Goal: Task Accomplishment & Management: Manage account settings

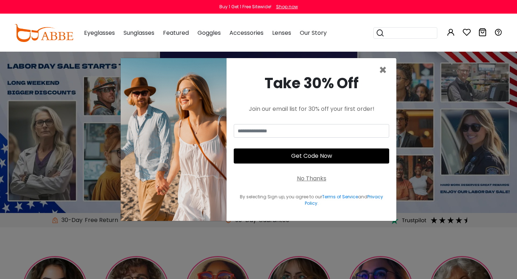
type input "**********"
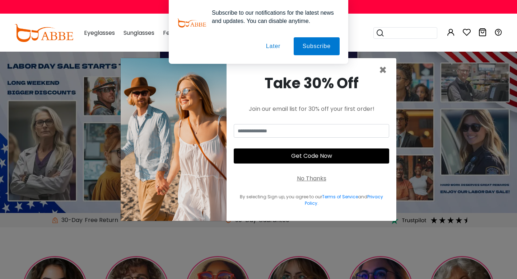
click at [111, 22] on div "Subscribe to our notifications for the latest news and updates. You can disable…" at bounding box center [258, 32] width 517 height 64
click at [383, 69] on span "×" at bounding box center [383, 70] width 8 height 18
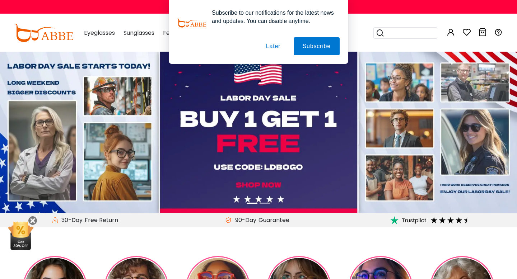
click at [272, 46] on button "Later" at bounding box center [273, 46] width 32 height 18
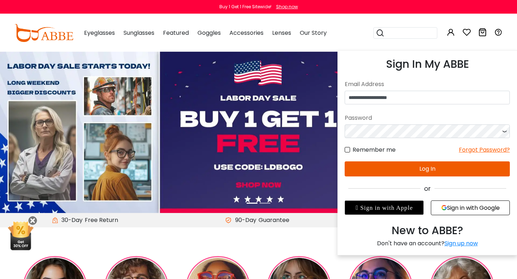
click at [451, 32] on icon at bounding box center [451, 32] width 9 height 9
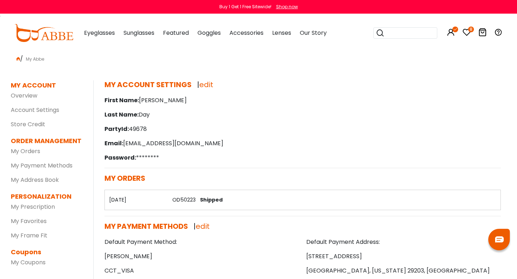
click at [467, 32] on icon at bounding box center [466, 32] width 9 height 9
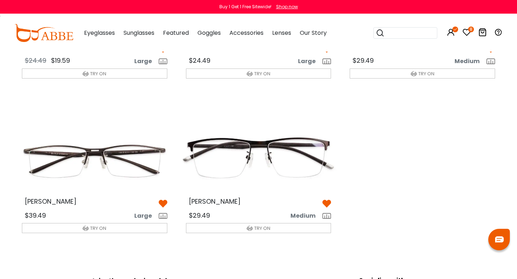
scroll to position [286, 0]
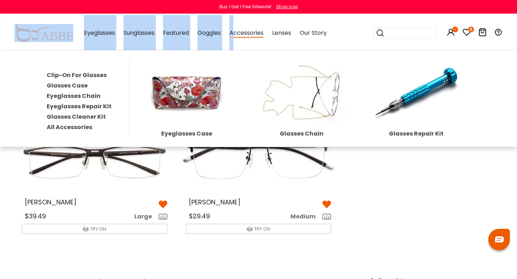
drag, startPoint x: 234, startPoint y: 23, endPoint x: 343, endPoint y: 4, distance: 110.5
click at [335, 9] on div "Buy 1 Get 1 Free Sitewide! Shop now 8" at bounding box center [258, 26] width 517 height 52
